Goal: Information Seeking & Learning: Learn about a topic

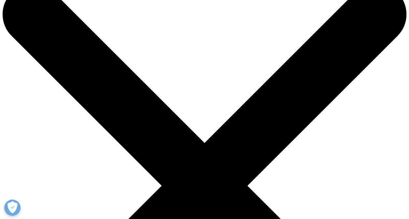
scroll to position [28, 0]
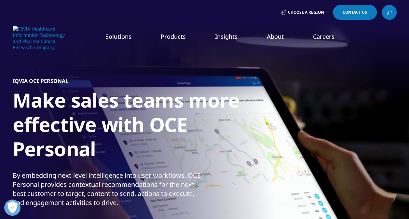
click at [159, 177] on link "Customer Engagement (OCE)" at bounding box center [159, 177] width 93 height 7
